Goal: Information Seeking & Learning: Learn about a topic

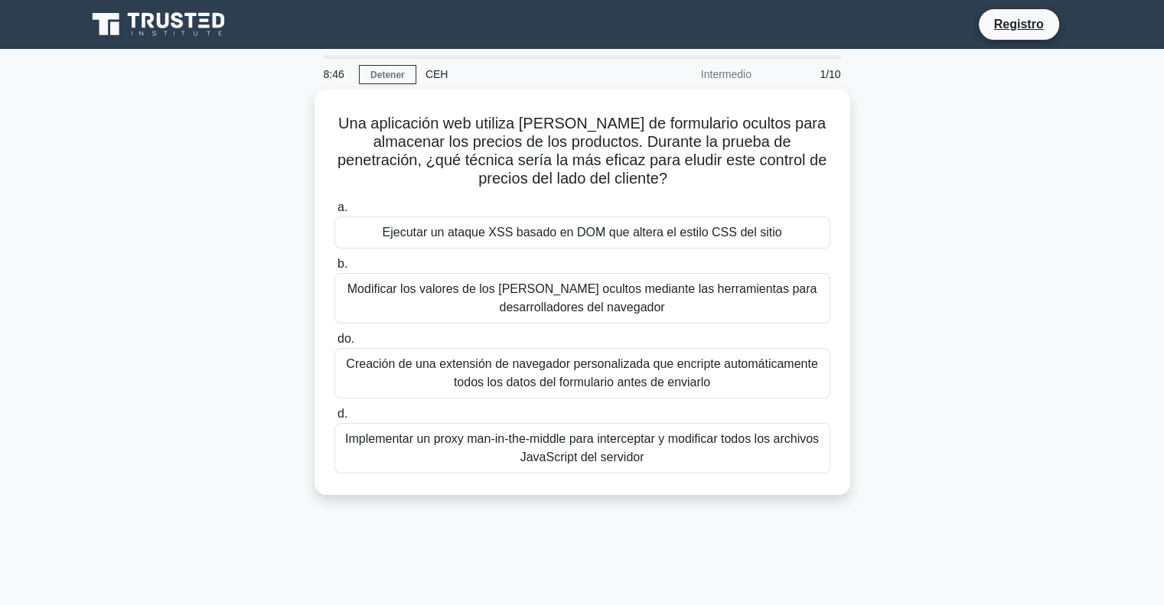
click at [682, 237] on font "Ejecutar un ataque XSS basado en DOM que altera el estilo CSS del sitio" at bounding box center [581, 232] width 399 height 13
click at [334, 213] on input "a. Ejecutar un ataque XSS basado en DOM que altera el estilo CSS del sitio" at bounding box center [334, 208] width 0 height 10
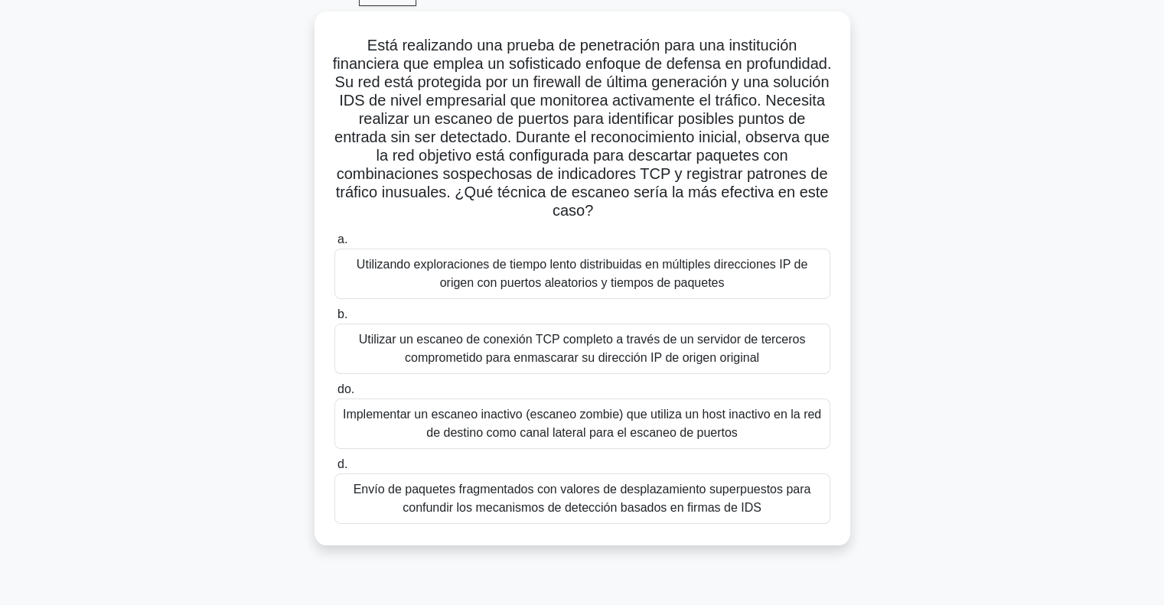
scroll to position [77, 0]
click at [603, 437] on font "Implementar un escaneo inactivo (escaneo zombie) que utiliza un host inactivo e…" at bounding box center [582, 424] width 478 height 31
click at [334, 396] on input "do. Implementar un escaneo inactivo (escaneo zombie) que utiliza un host inacti…" at bounding box center [334, 391] width 0 height 10
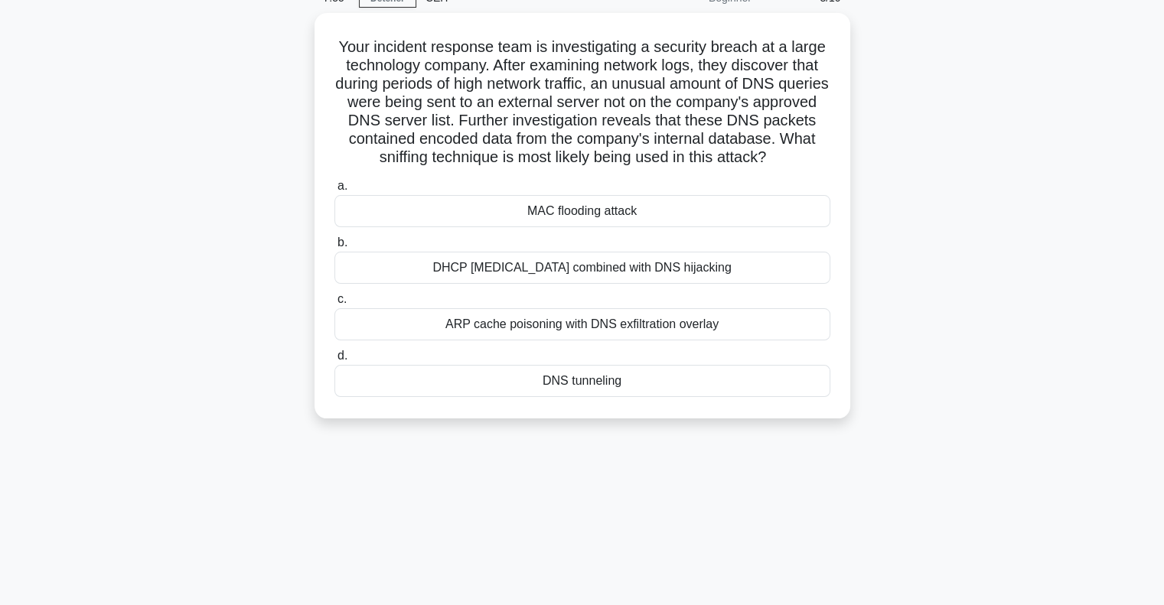
scroll to position [0, 0]
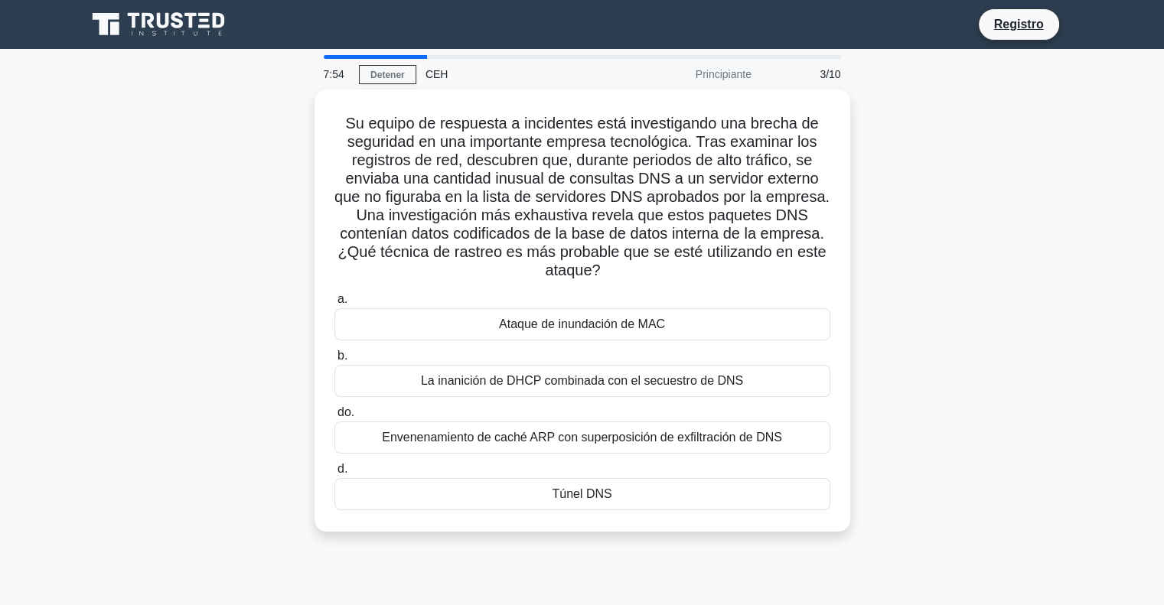
click at [671, 381] on font "La inanición de DHCP combinada con el secuestro de DNS" at bounding box center [582, 380] width 322 height 13
click at [334, 361] on input "b. La inanición de DHCP combinada con el secuestro de DNS" at bounding box center [334, 356] width 0 height 10
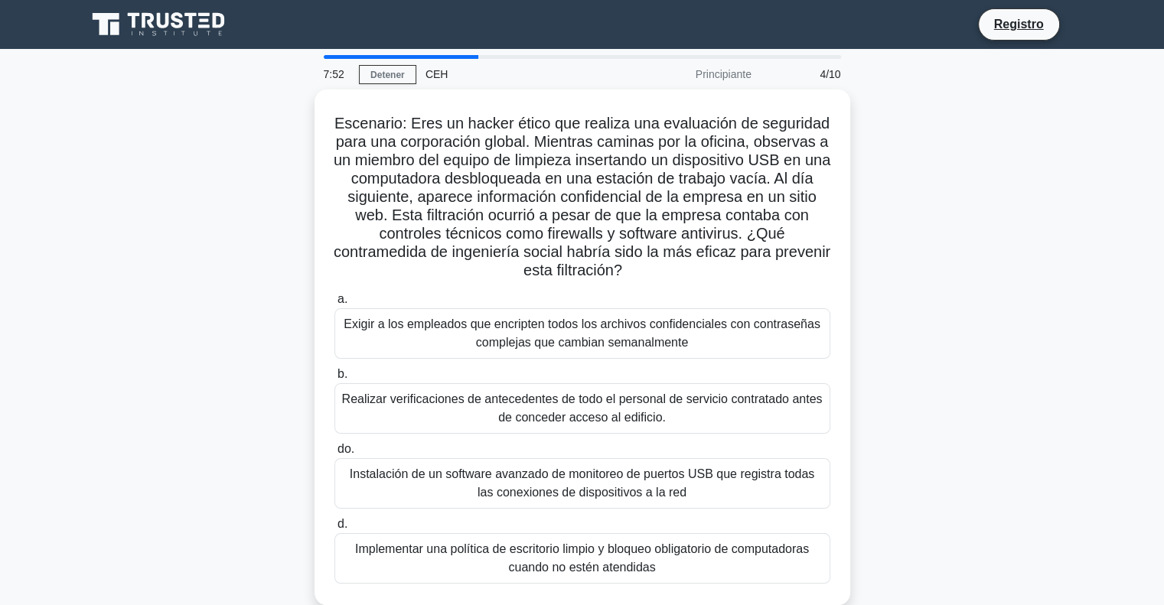
click at [663, 411] on font "Realizar verificaciones de antecedentes de todo el personal de servicio contrat…" at bounding box center [582, 407] width 480 height 31
click at [334, 379] on input "b. Realizar verificaciones de antecedentes de todo el personal de servicio cont…" at bounding box center [334, 375] width 0 height 10
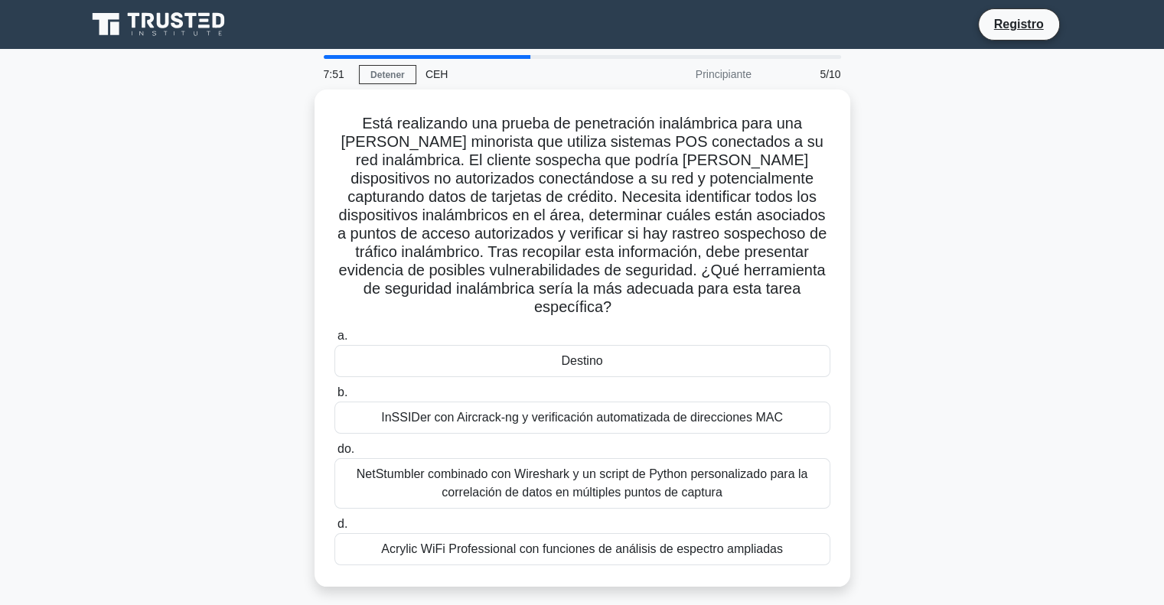
click at [650, 487] on font "NetStumbler combinado con Wireshark y un script de Python personalizado para la…" at bounding box center [582, 482] width 451 height 31
click at [334, 454] on input "do. NetStumbler combinado con Wireshark y un script de Python personalizado par…" at bounding box center [334, 450] width 0 height 10
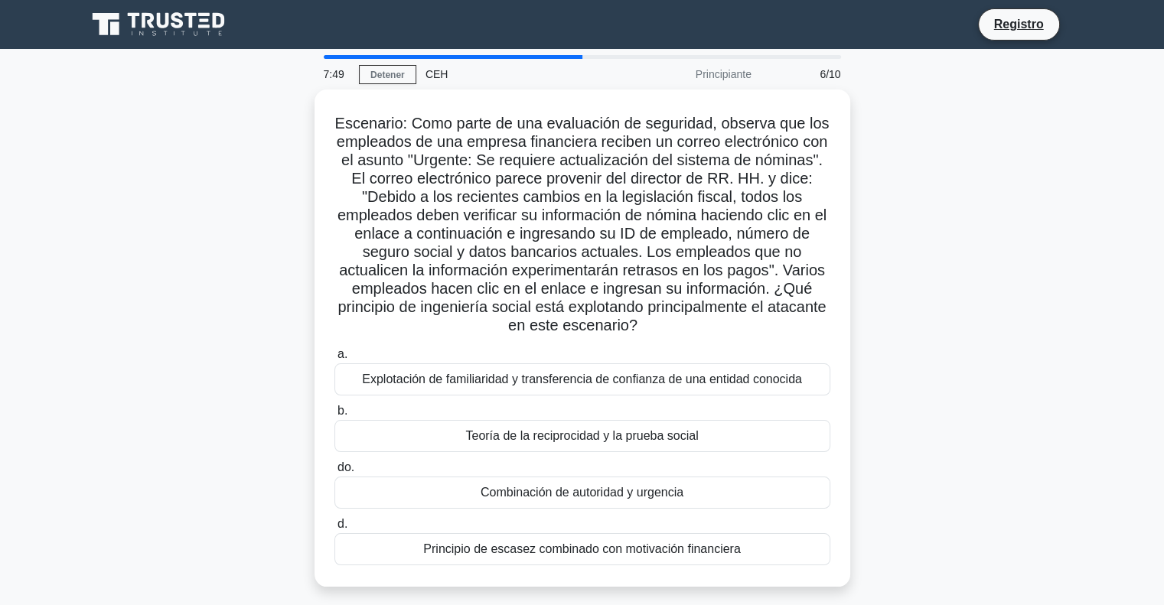
click at [630, 381] on font "Explotación de familiaridad y transferencia de confianza de una entidad conocida" at bounding box center [582, 379] width 440 height 13
click at [334, 360] on input "a. Explotación de familiaridad y transferencia de confianza de una entidad cono…" at bounding box center [334, 355] width 0 height 10
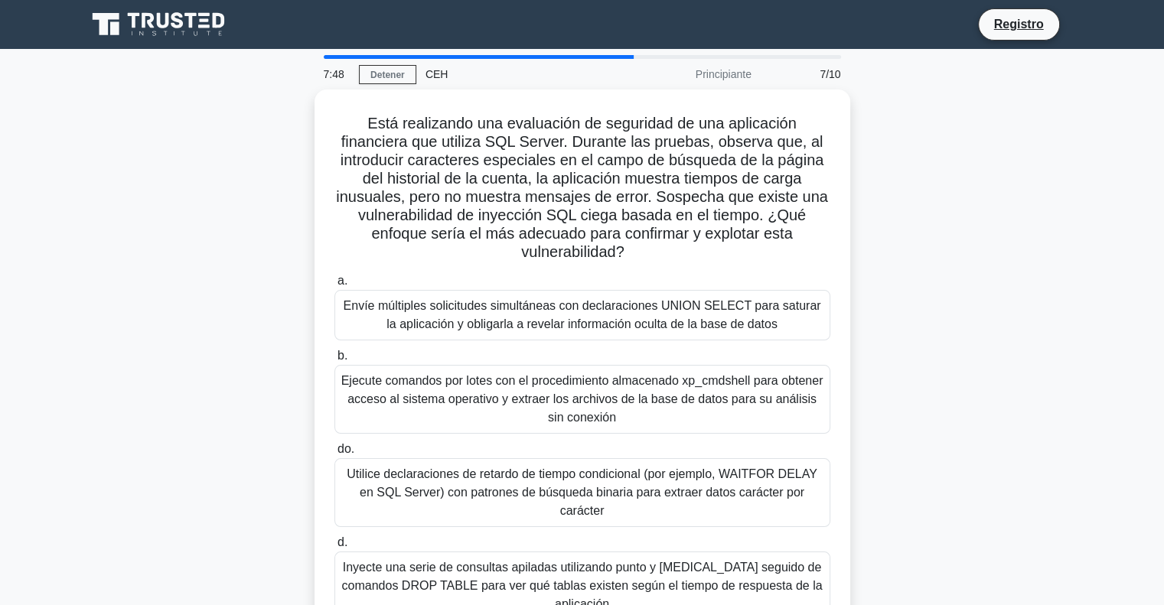
click at [632, 533] on label "d. Inyecte una serie de consultas apiladas utilizando punto y [MEDICAL_DATA] se…" at bounding box center [582, 576] width 496 height 87
click at [334, 538] on input "d. Inyecte una serie de consultas apiladas utilizando punto y [MEDICAL_DATA] se…" at bounding box center [334, 543] width 0 height 10
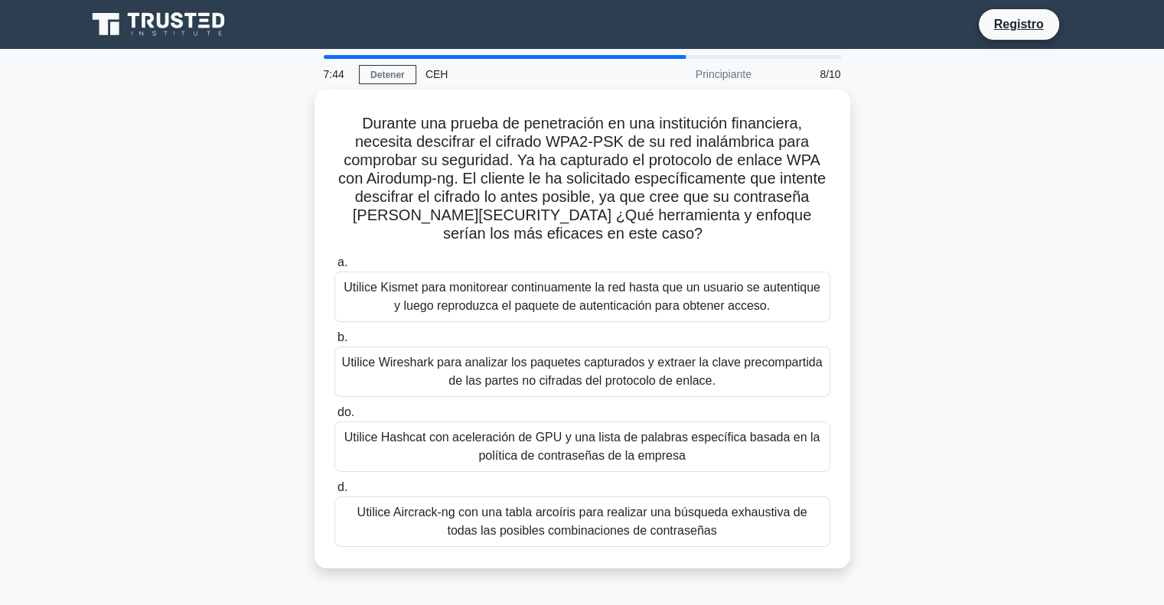
click at [584, 370] on font "Utilice Wireshark para analizar los paquetes capturados y extraer la clave prec…" at bounding box center [582, 371] width 480 height 31
click at [334, 343] on input "b. Utilice Wireshark para analizar los paquetes capturados y extraer la clave p…" at bounding box center [334, 338] width 0 height 10
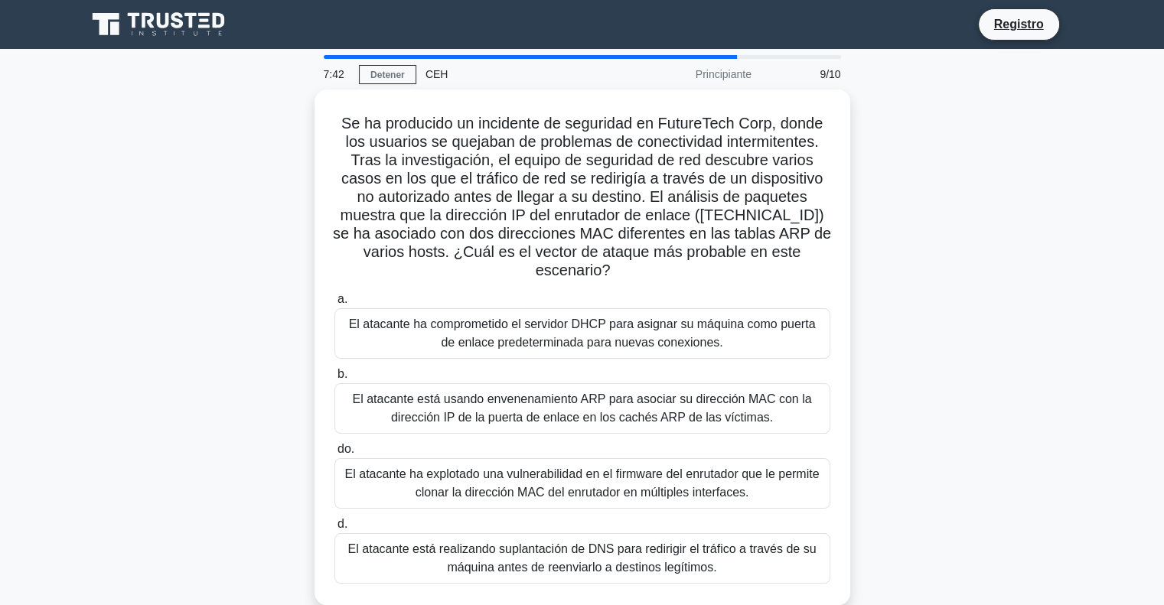
click at [571, 547] on font "El atacante está realizando suplantación de DNS para redirigir el tráfico a tra…" at bounding box center [582, 557] width 468 height 31
click at [334, 529] on input "d. El atacante está realizando suplantación de DNS para redirigir el tráfico a …" at bounding box center [334, 525] width 0 height 10
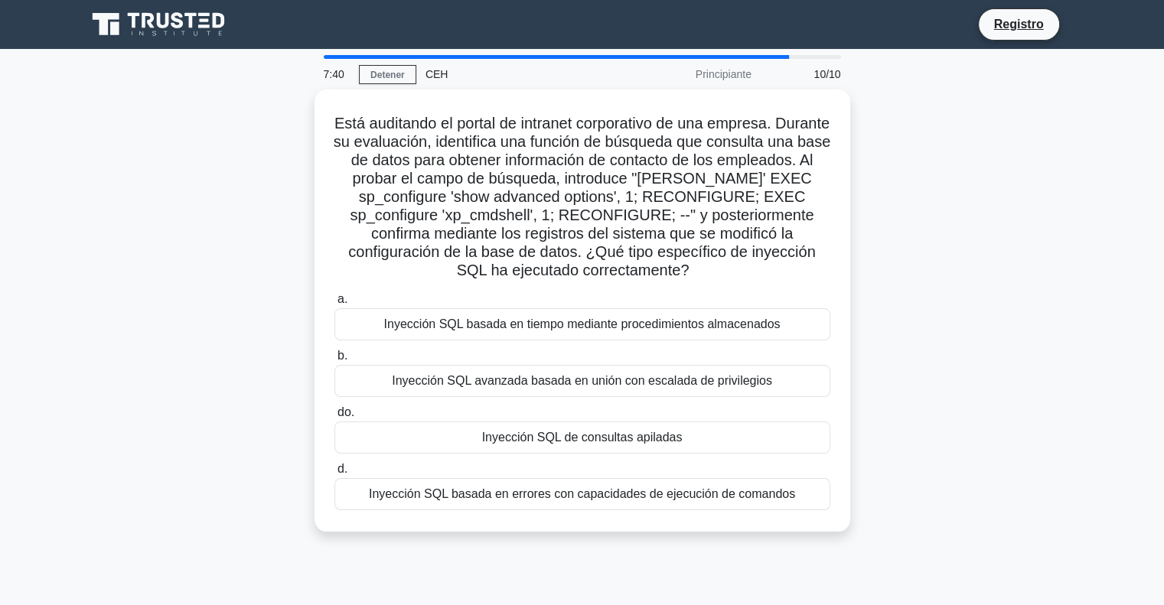
click at [554, 324] on font "Inyección SQL basada en tiempo mediante procedimientos almacenados" at bounding box center [582, 324] width 396 height 13
click at [334, 305] on input "a. Inyección SQL basada en tiempo mediante procedimientos almacenados" at bounding box center [334, 300] width 0 height 10
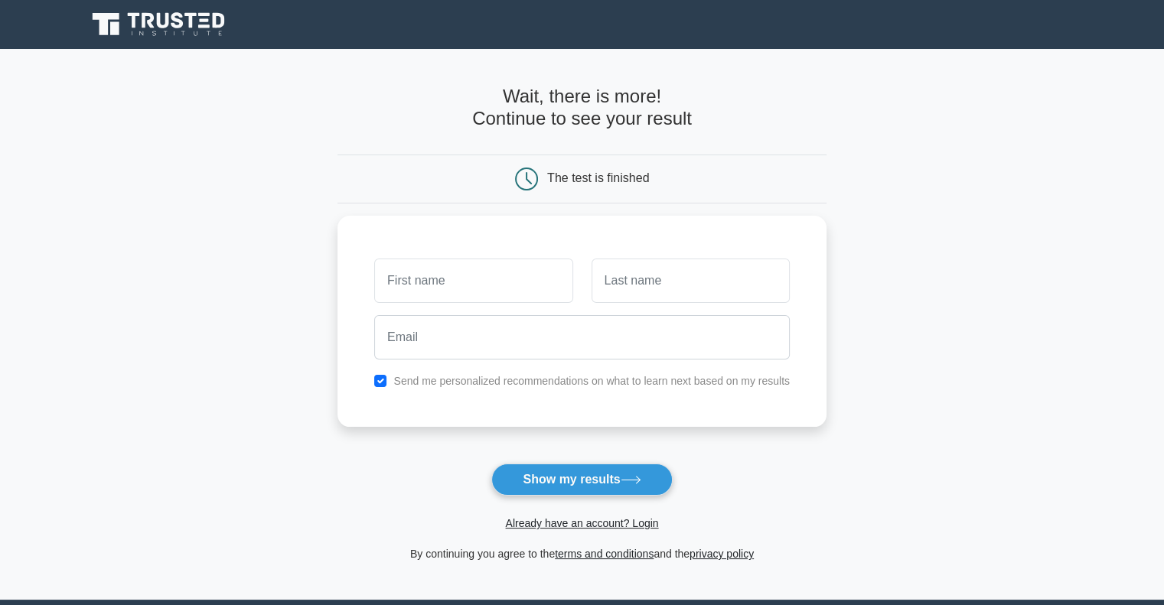
click at [591, 477] on button "Show my results" at bounding box center [581, 480] width 181 height 32
click at [383, 379] on input "checkbox" at bounding box center [380, 381] width 12 height 12
checkbox input "false"
click at [588, 486] on button "Show my results" at bounding box center [581, 480] width 181 height 32
click at [438, 267] on input "text" at bounding box center [473, 281] width 198 height 44
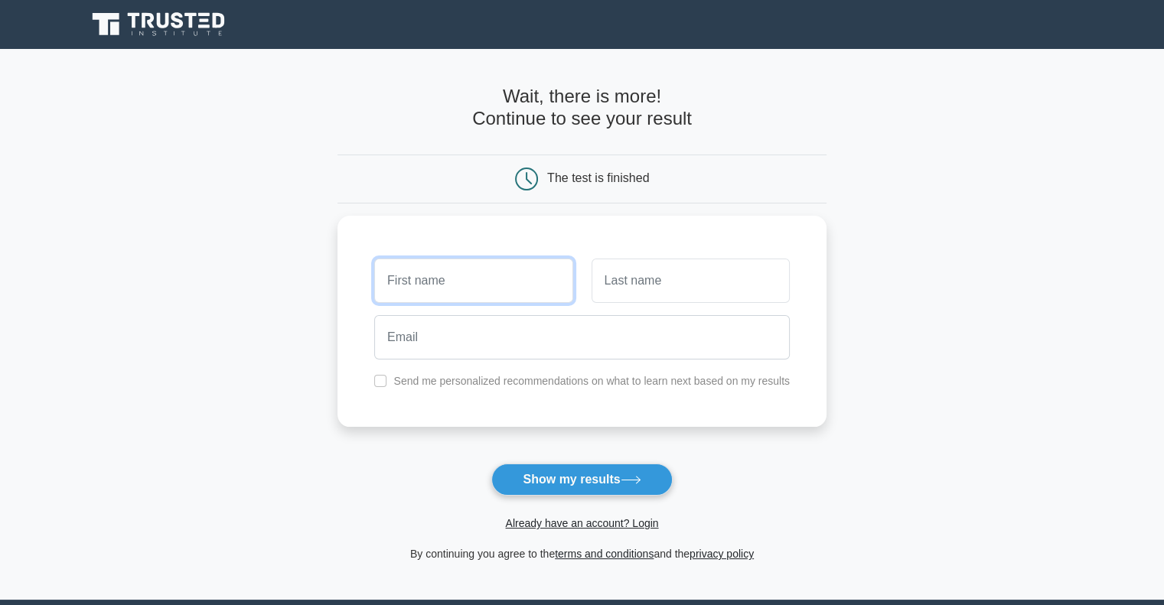
click at [438, 267] on input "text" at bounding box center [473, 281] width 198 height 44
type input "Eduardo"
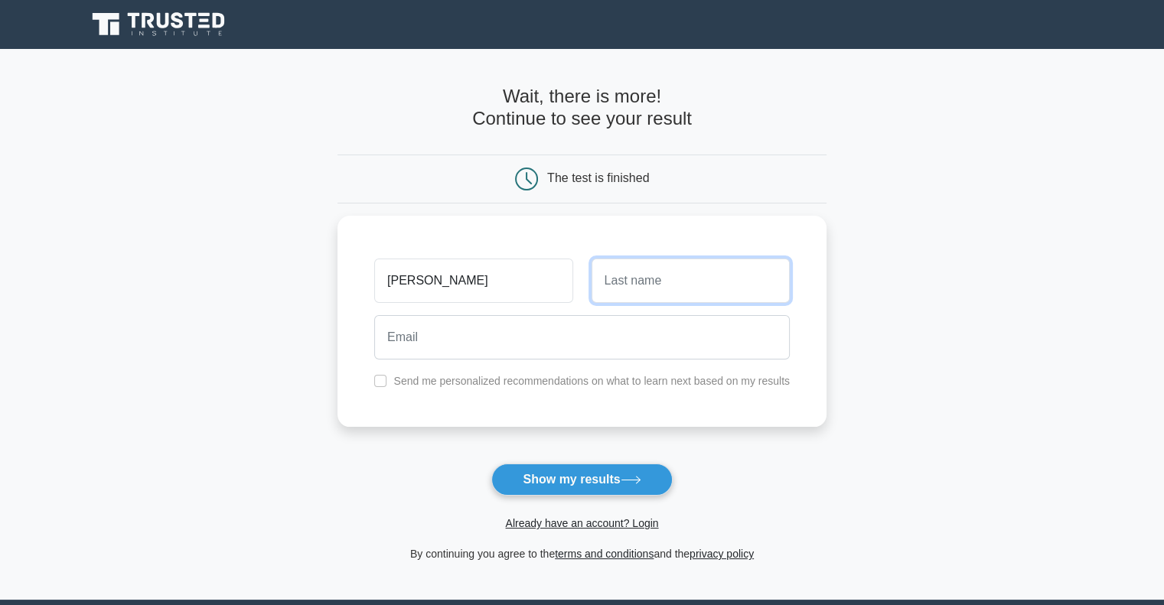
click at [634, 279] on input "text" at bounding box center [690, 281] width 198 height 44
type input "Velez"
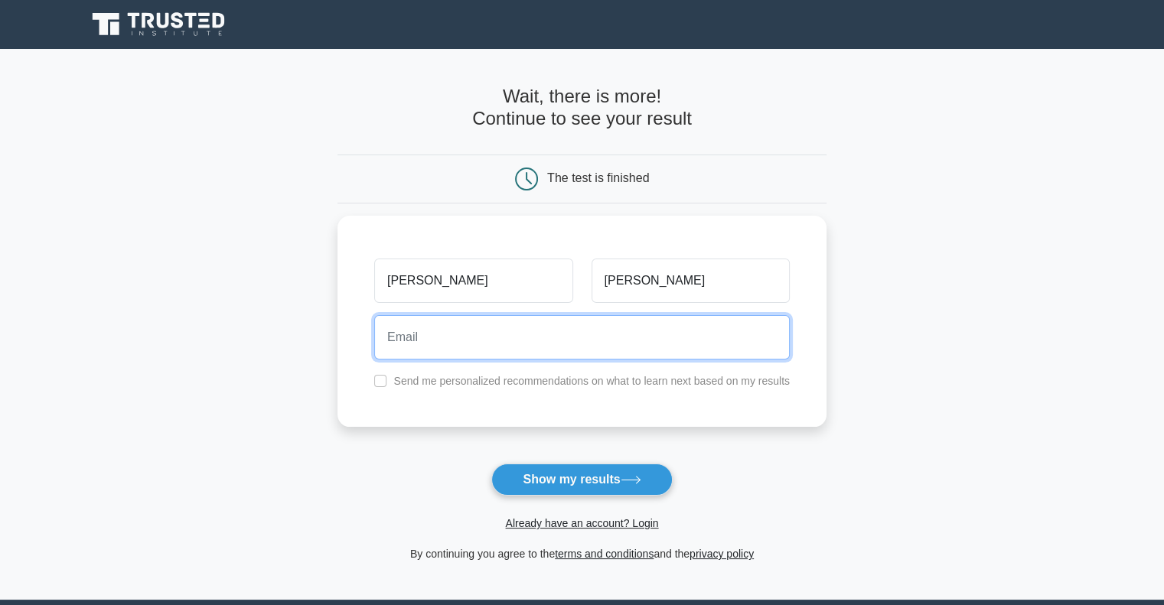
click at [590, 337] on input "email" at bounding box center [581, 337] width 415 height 44
click at [536, 331] on input "email" at bounding box center [581, 337] width 415 height 44
type input "ries@gmail.com"
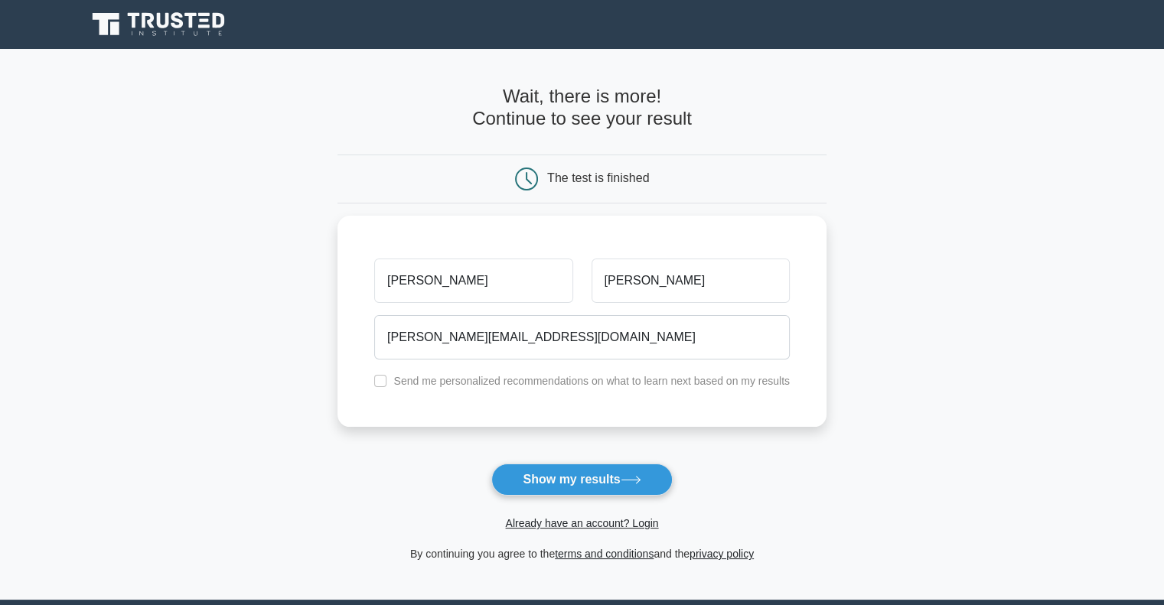
click at [637, 489] on button "Show my results" at bounding box center [581, 480] width 181 height 32
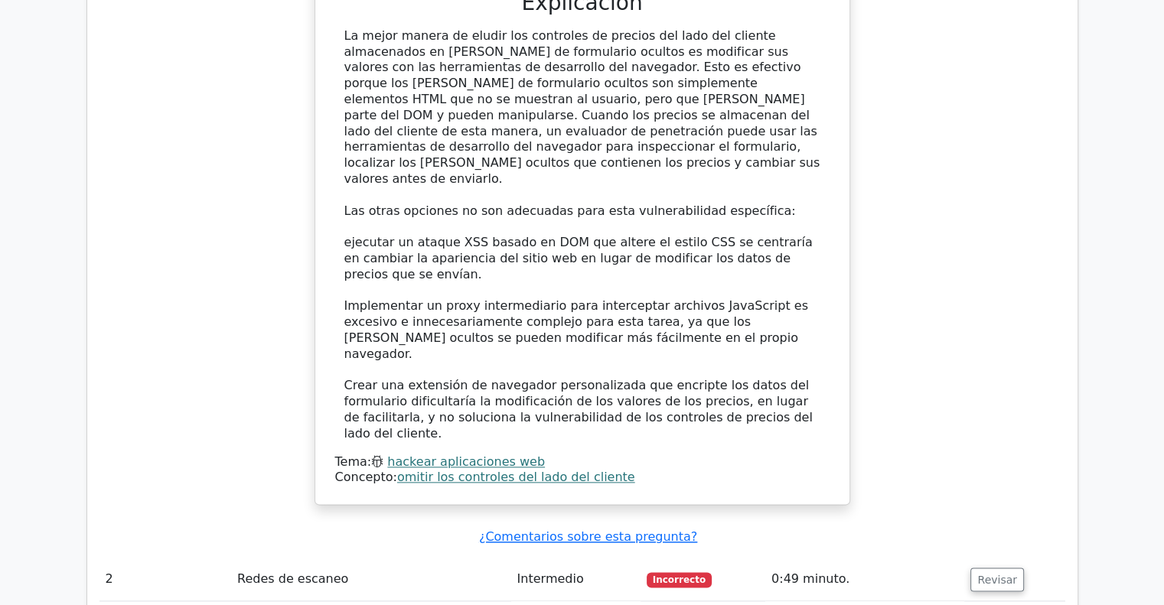
scroll to position [1741, 0]
click at [997, 574] on font "Revisar" at bounding box center [997, 580] width 40 height 12
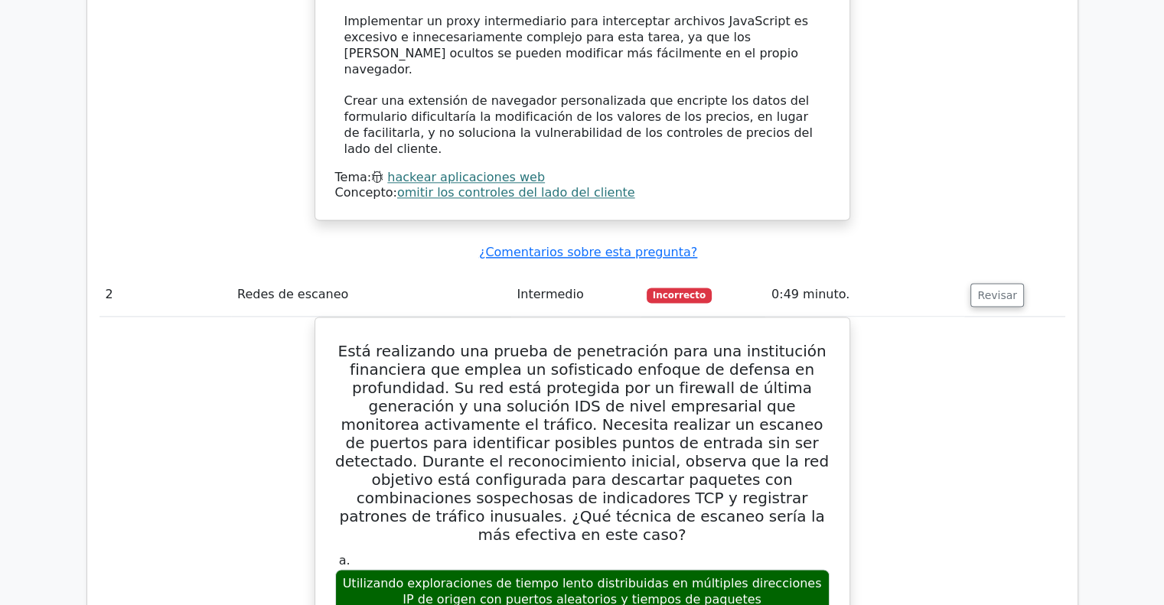
scroll to position [2025, 0]
